Goal: Information Seeking & Learning: Learn about a topic

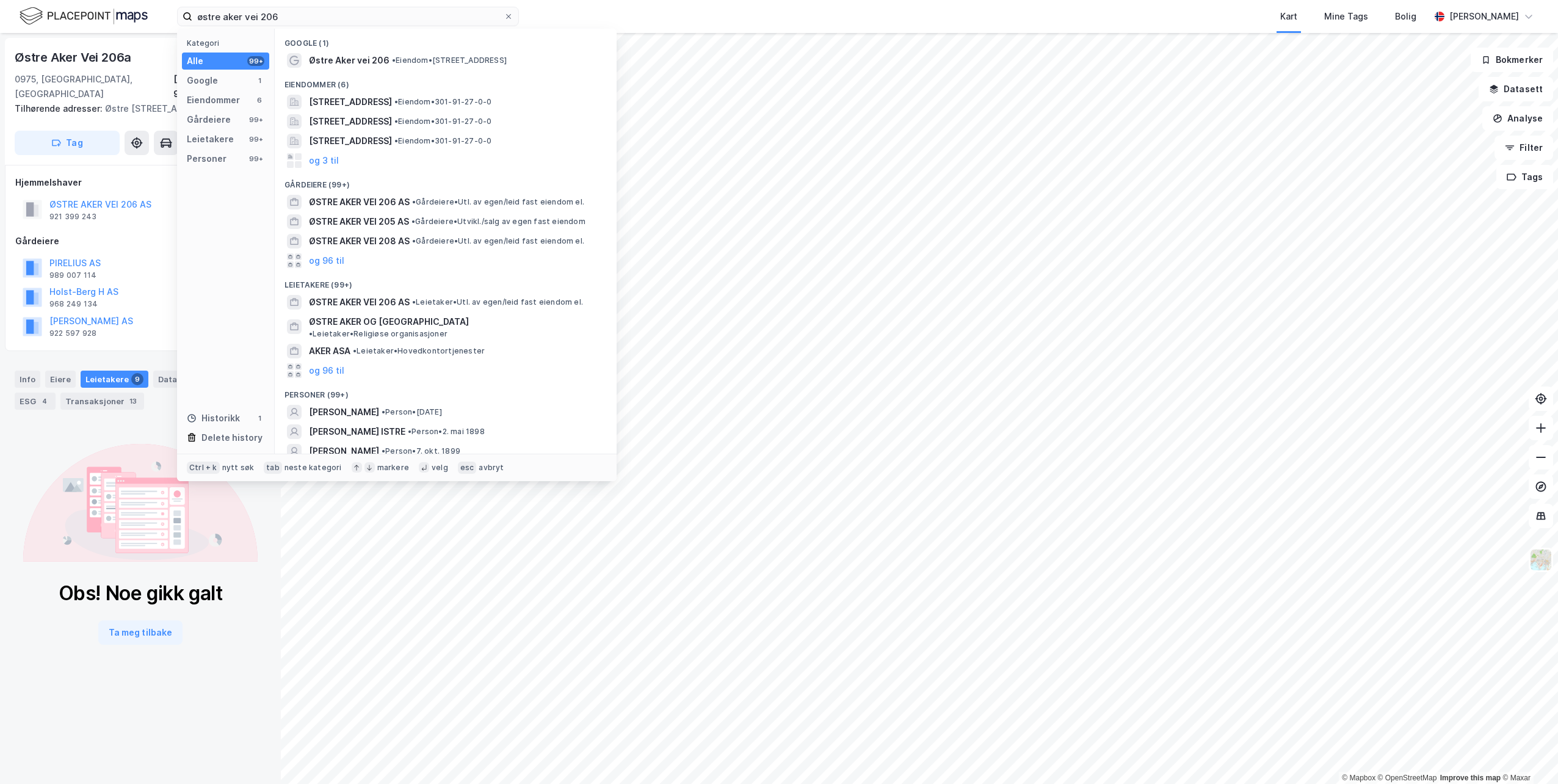
click at [510, 19] on icon at bounding box center [509, 17] width 7 height 7
click at [504, 19] on input "østre aker vei 206" at bounding box center [348, 16] width 311 height 18
